Goal: Task Accomplishment & Management: Manage account settings

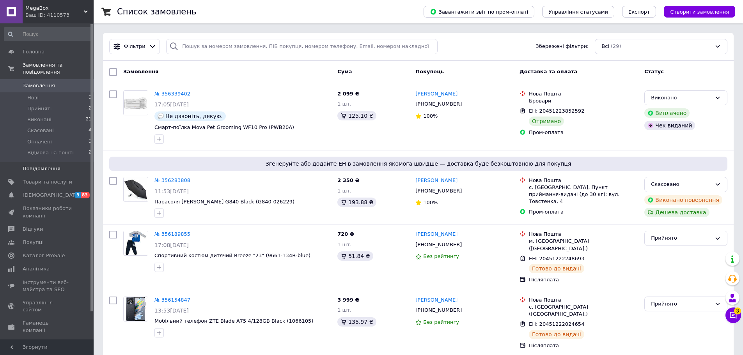
click at [54, 165] on span "Повідомлення" at bounding box center [42, 168] width 38 height 7
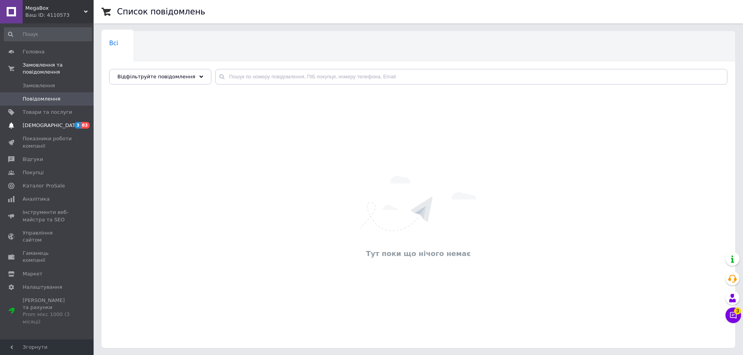
click at [43, 122] on span "[DEMOGRAPHIC_DATA]" at bounding box center [52, 125] width 58 height 7
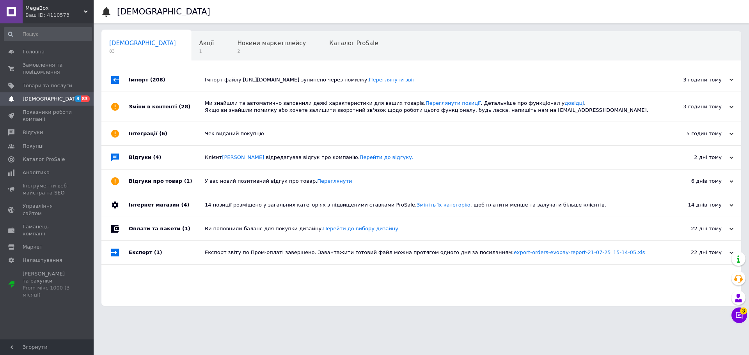
click at [157, 78] on span "(208)" at bounding box center [157, 80] width 15 height 6
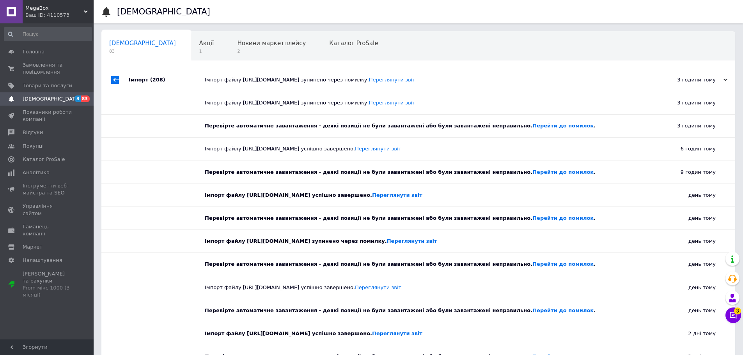
click at [156, 78] on span "(208)" at bounding box center [157, 80] width 15 height 6
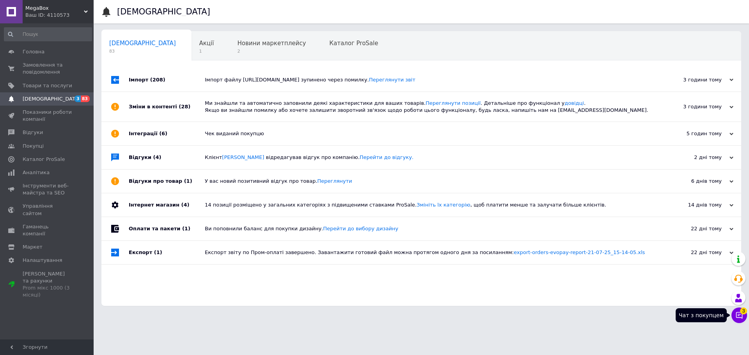
click at [738, 317] on icon at bounding box center [739, 316] width 8 height 8
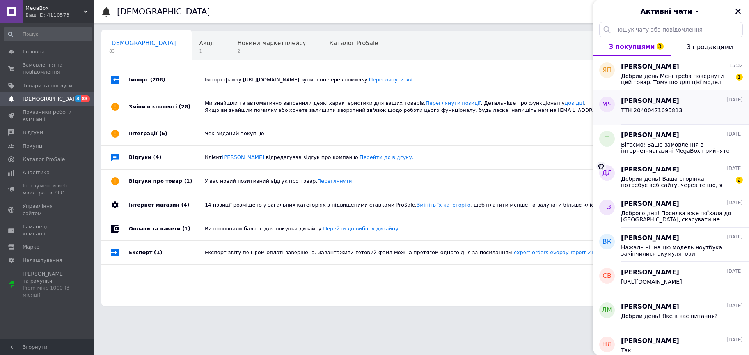
click at [642, 101] on span "[PERSON_NAME]" at bounding box center [650, 101] width 58 height 9
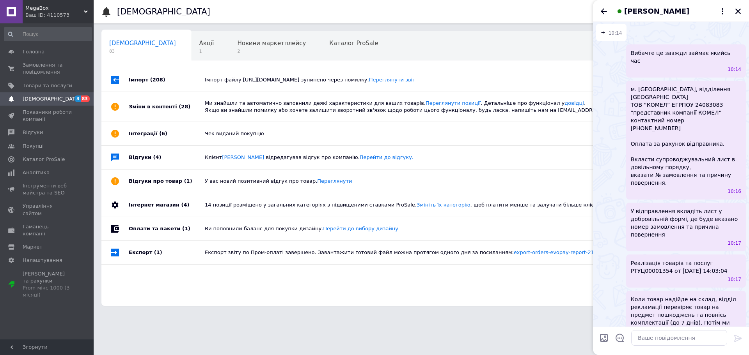
scroll to position [623, 0]
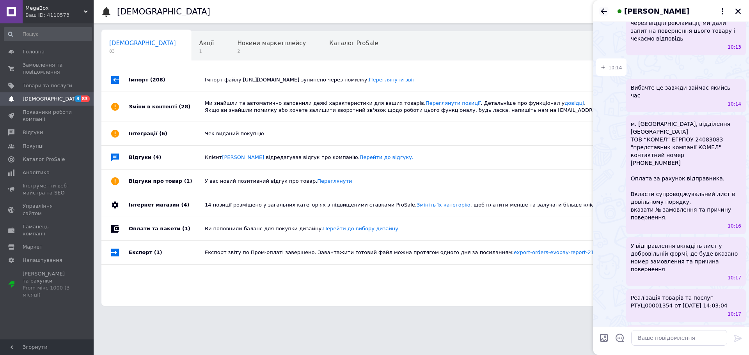
click at [601, 12] on icon "Назад" at bounding box center [603, 11] width 9 height 9
